Goal: Find specific page/section: Find specific page/section

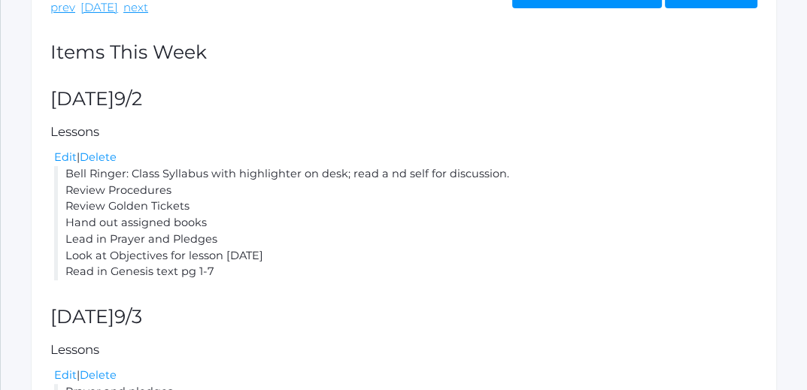
scroll to position [313, 0]
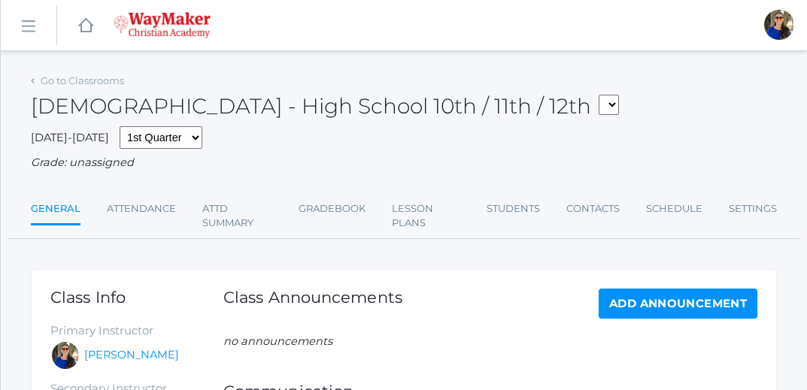
scroll to position [48, 0]
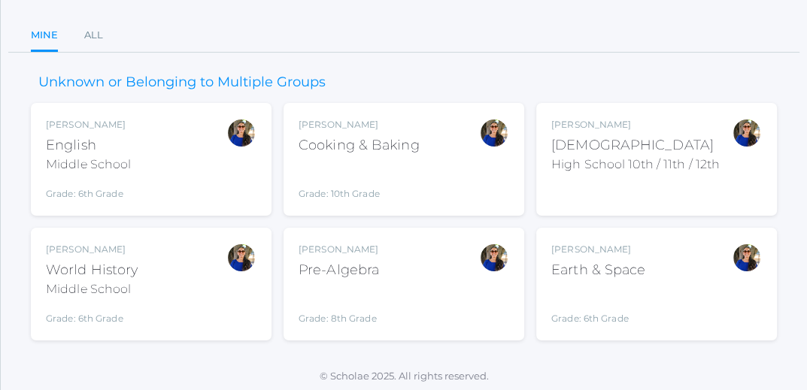
scroll to position [130, 0]
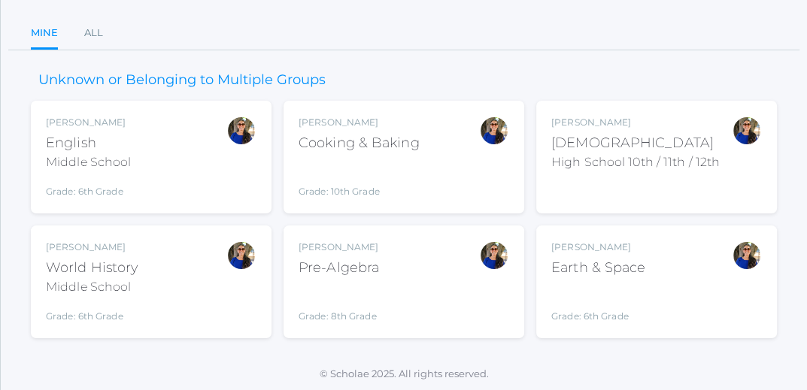
click at [131, 151] on div "English" at bounding box center [88, 143] width 85 height 20
